Goal: Navigation & Orientation: Find specific page/section

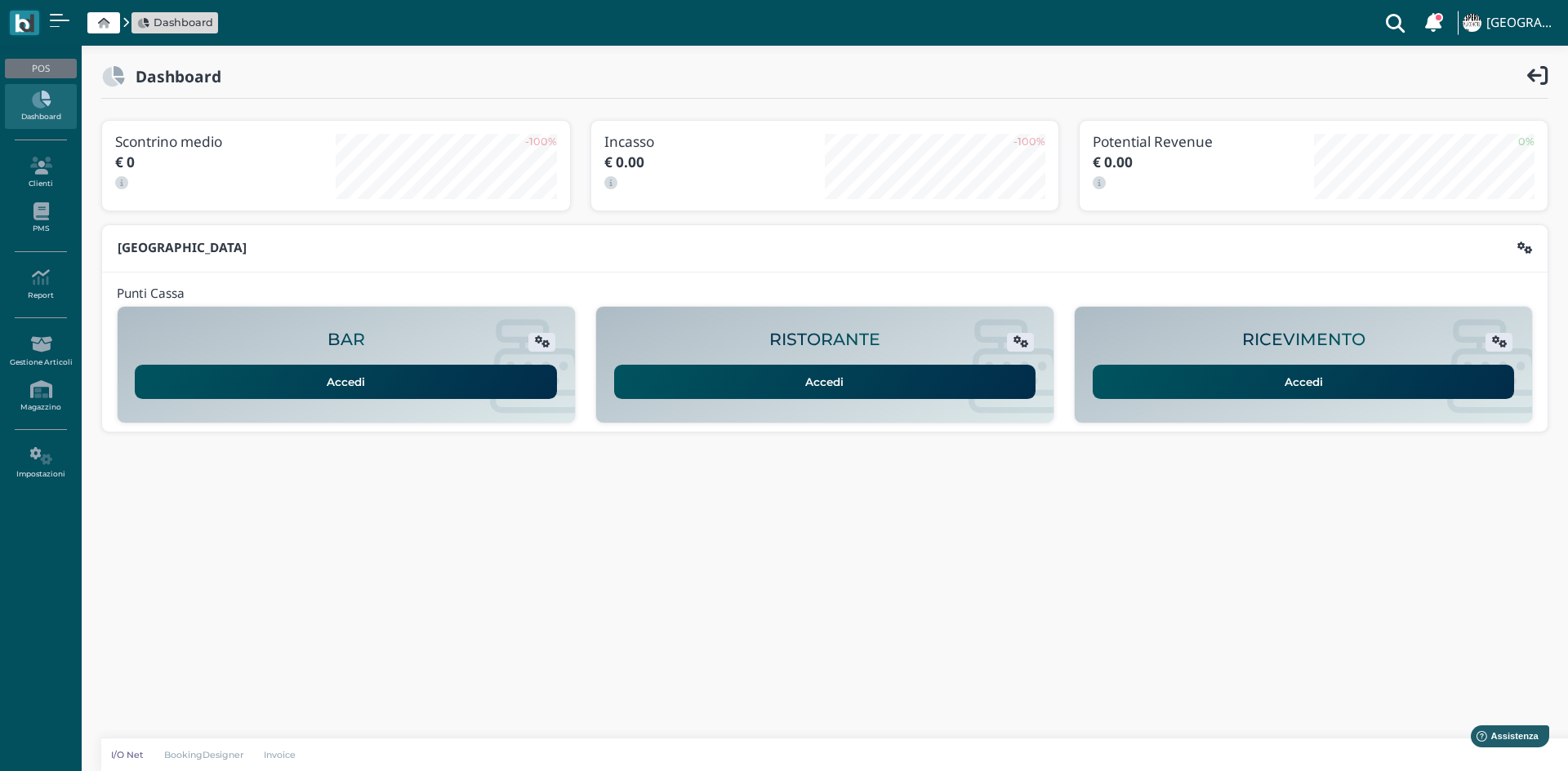
click at [1330, 381] on link "Accedi" at bounding box center [1303, 382] width 422 height 35
